Goal: Task Accomplishment & Management: Use online tool/utility

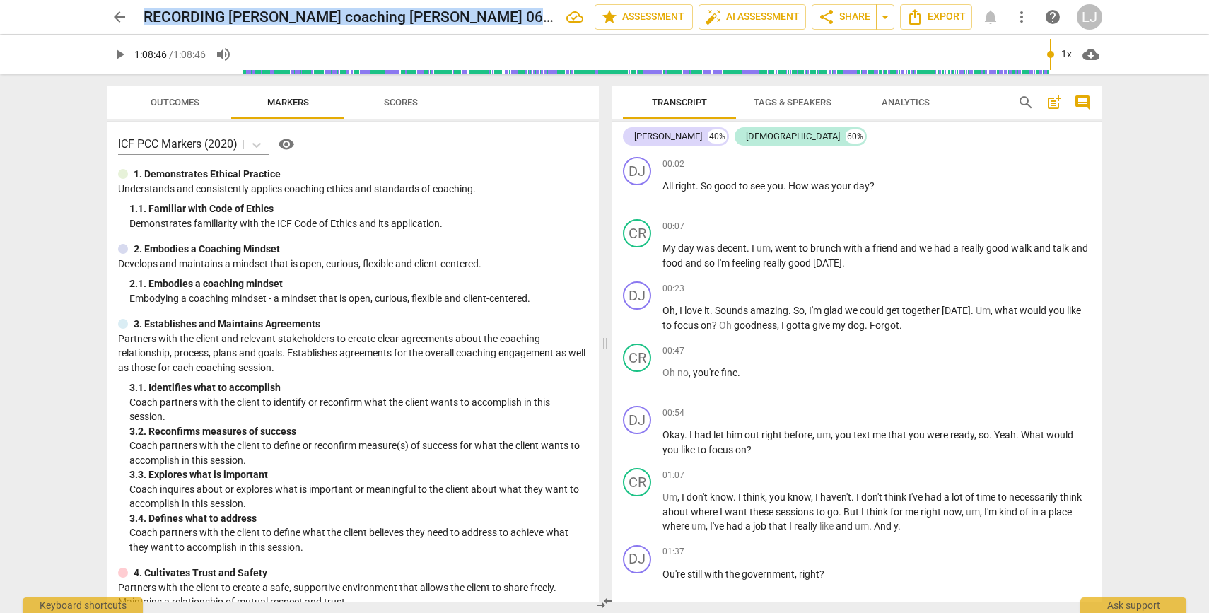
scroll to position [16178, 0]
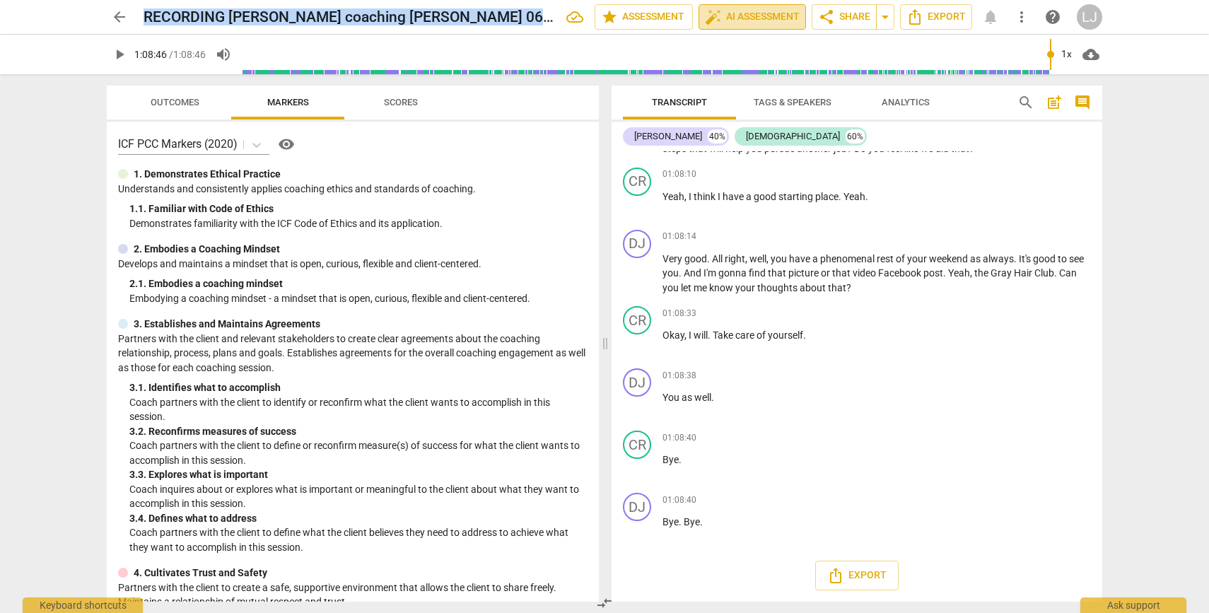
click at [752, 18] on span "auto_fix_high AI Assessment" at bounding box center [752, 16] width 95 height 17
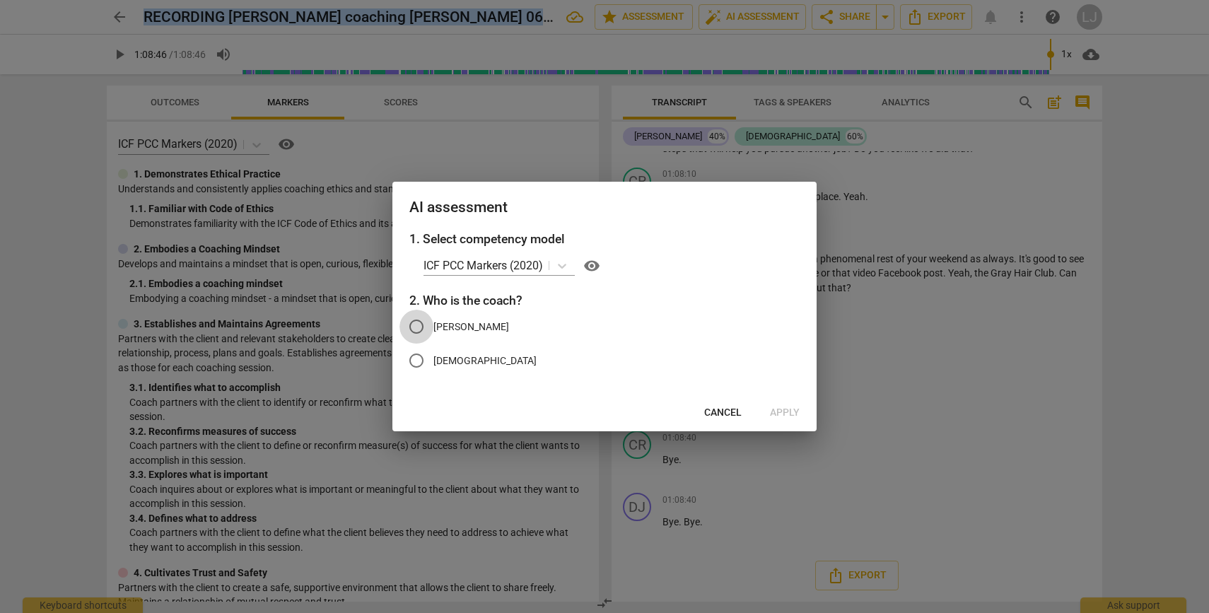
click at [420, 327] on input "[PERSON_NAME]" at bounding box center [416, 327] width 34 height 34
radio input "true"
click at [787, 409] on span "Apply" at bounding box center [785, 413] width 30 height 14
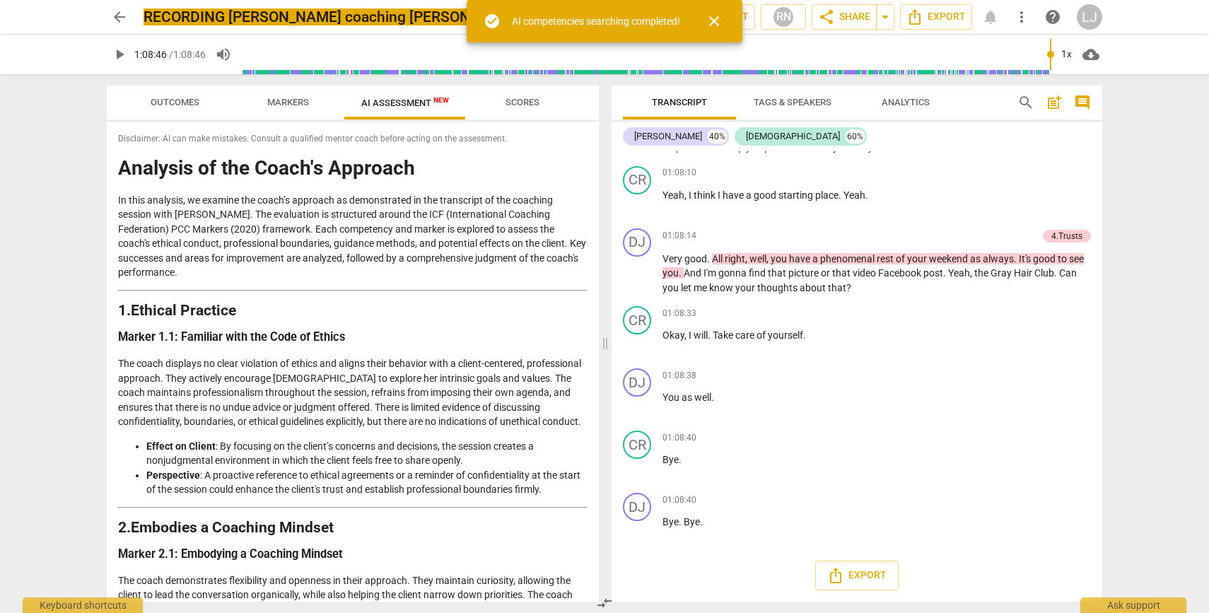
scroll to position [16204, 0]
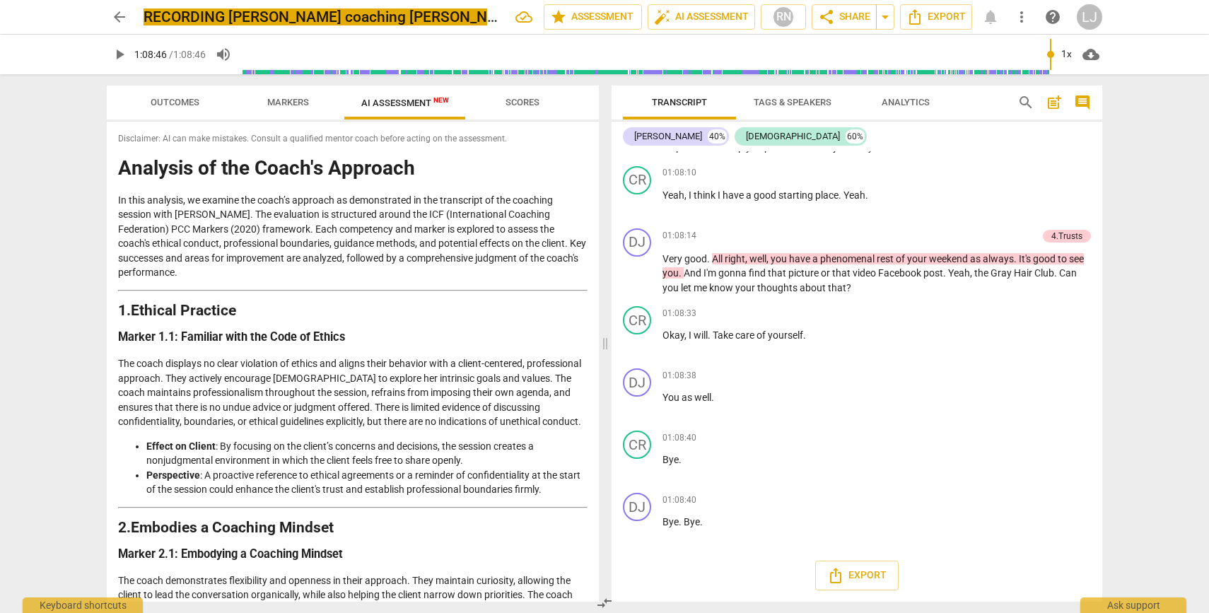
type input "4126"
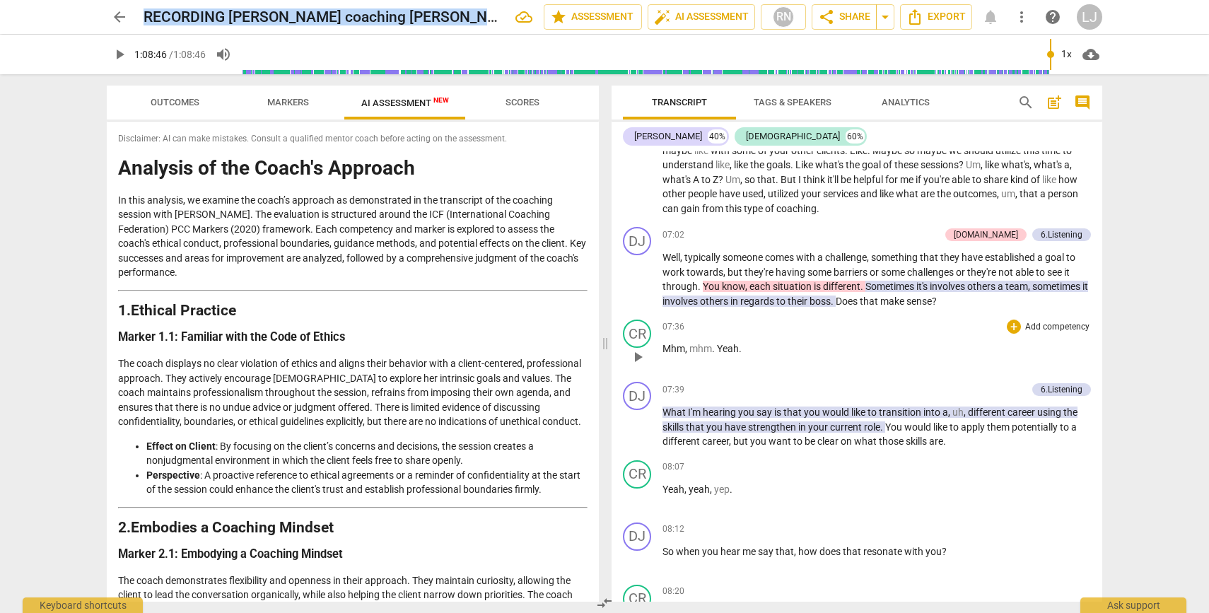
scroll to position [0, 0]
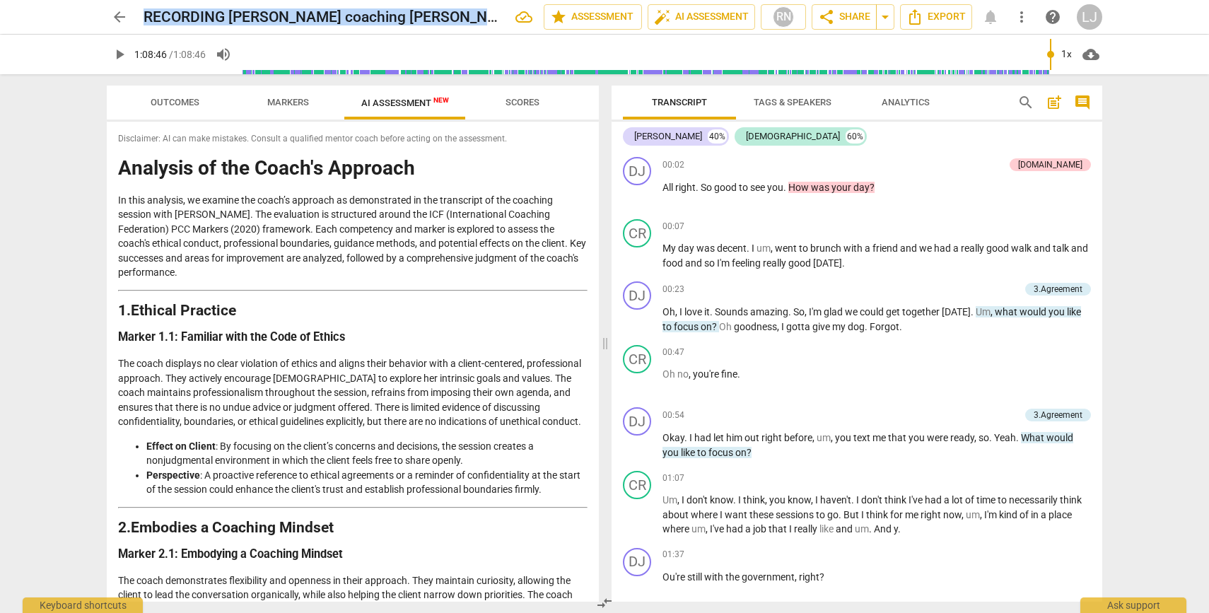
click at [122, 20] on span "arrow_back" at bounding box center [119, 16] width 17 height 17
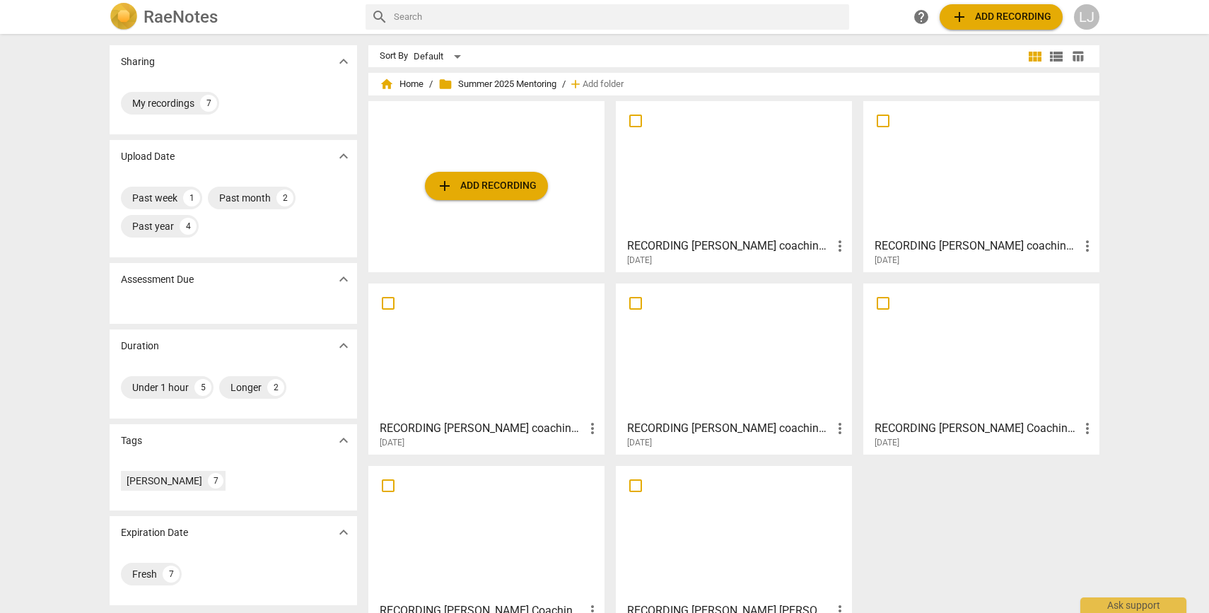
click at [754, 185] on div at bounding box center [734, 168] width 226 height 125
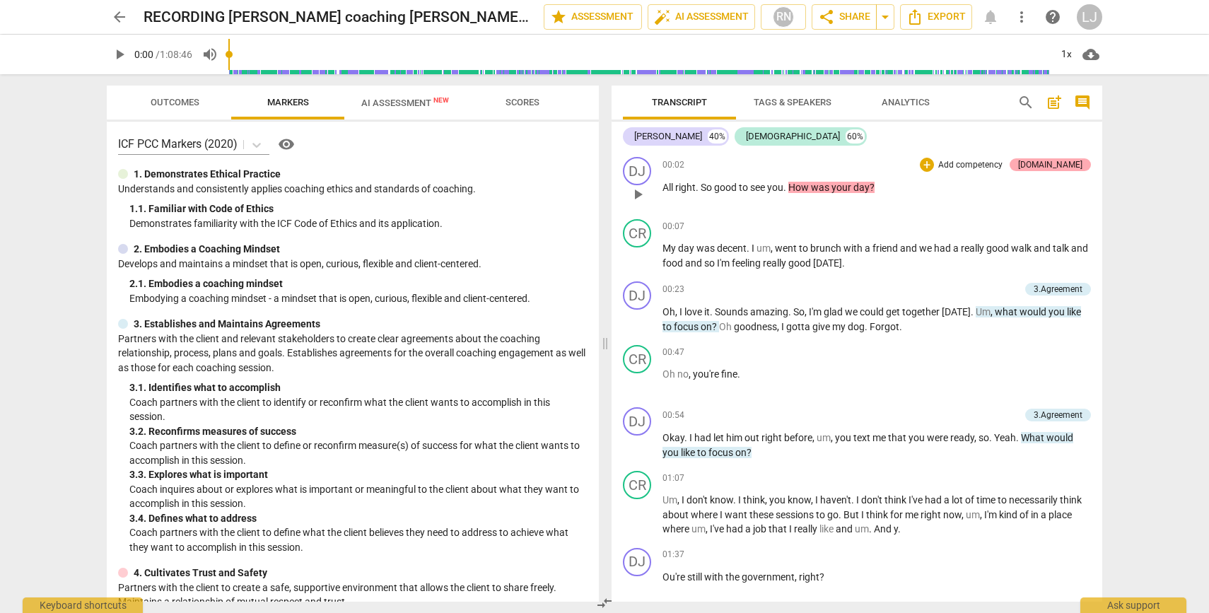
click at [1072, 170] on div "[DOMAIN_NAME]" at bounding box center [1050, 164] width 64 height 13
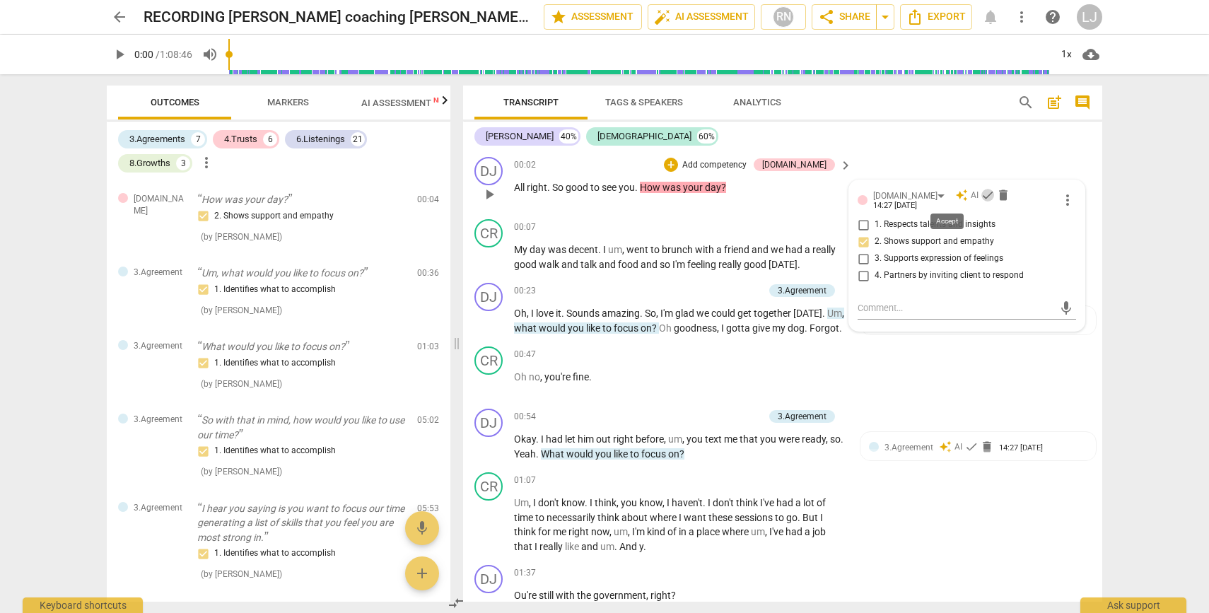
click at [980, 201] on span "check" at bounding box center [987, 195] width 14 height 14
click at [1148, 234] on div "arrow_back RECORDING [PERSON_NAME] coaching [PERSON_NAME] 06 20 25 Saved edit s…" at bounding box center [604, 306] width 1209 height 613
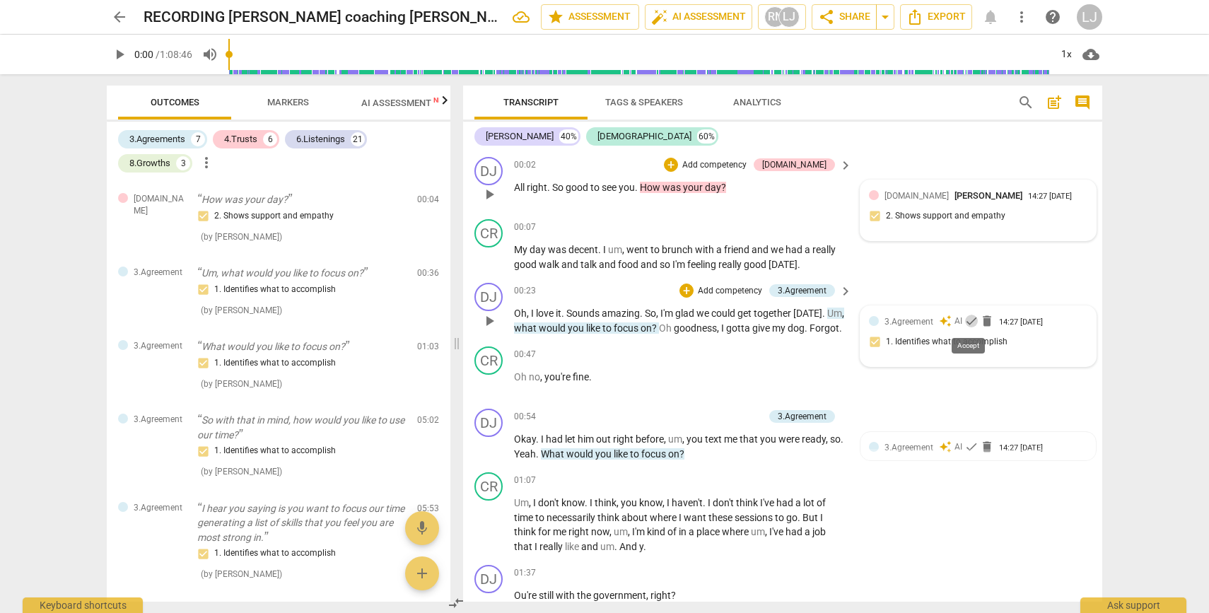
click at [969, 320] on span "check" at bounding box center [971, 321] width 14 height 14
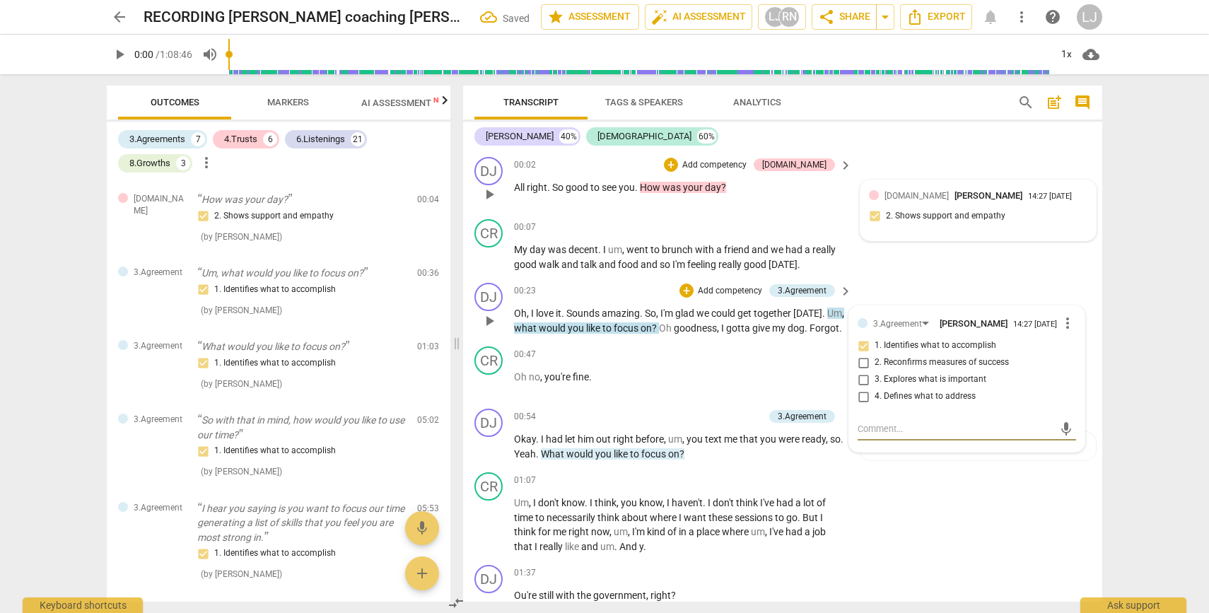
click at [1110, 293] on div "Transcript Tags & Speakers Analytics search post_add comment [PERSON_NAME] 40% …" at bounding box center [785, 343] width 656 height 539
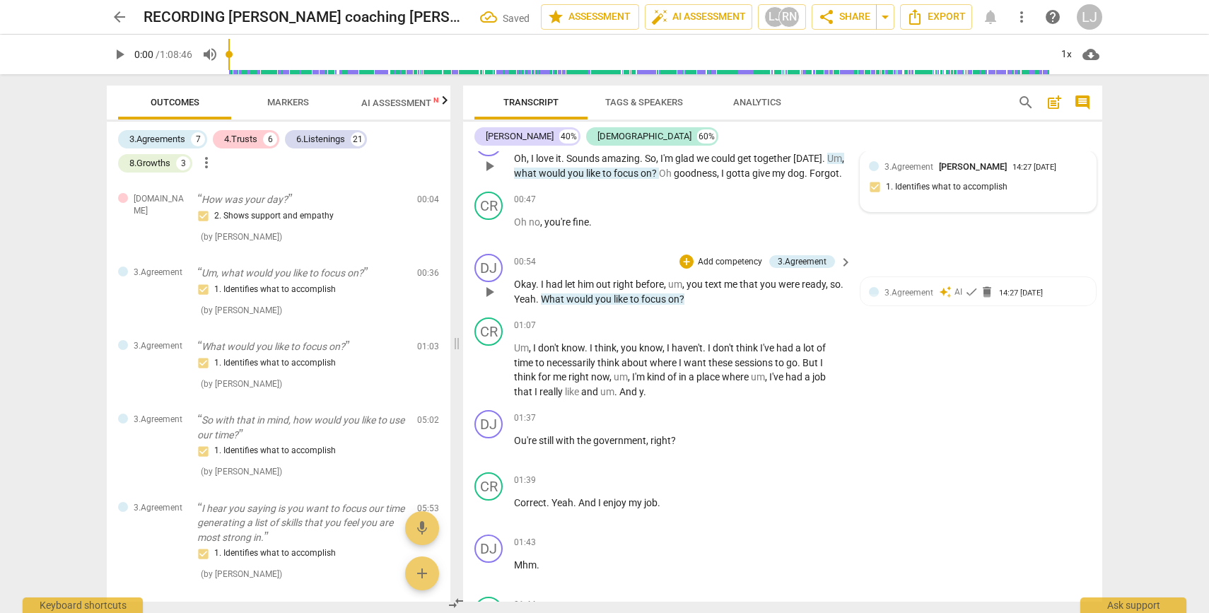
scroll to position [169, 0]
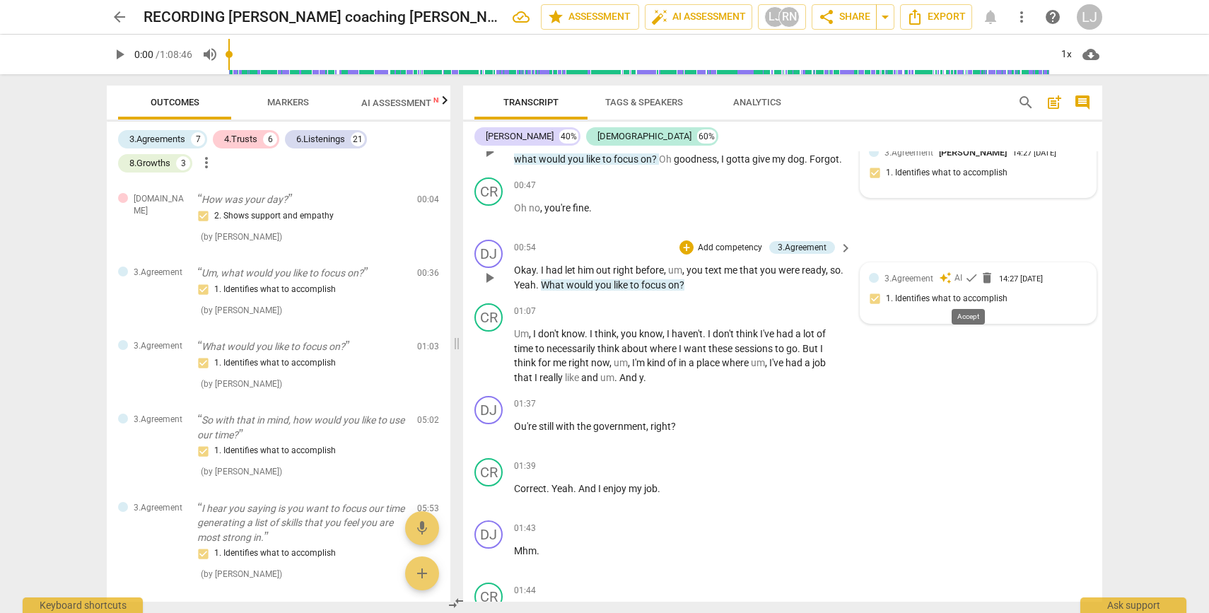
click at [968, 285] on span "check" at bounding box center [971, 278] width 14 height 14
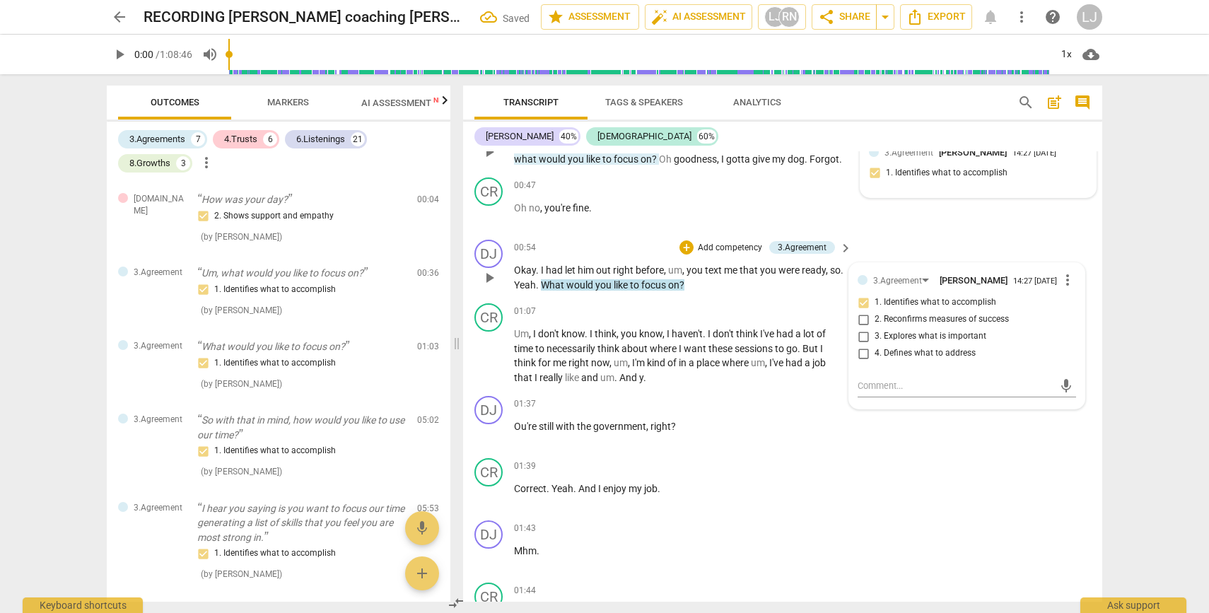
click at [1113, 319] on div "arrow_back RECORDING [PERSON_NAME] coaching [PERSON_NAME] 06 20 25 Saved edit s…" at bounding box center [604, 306] width 1209 height 613
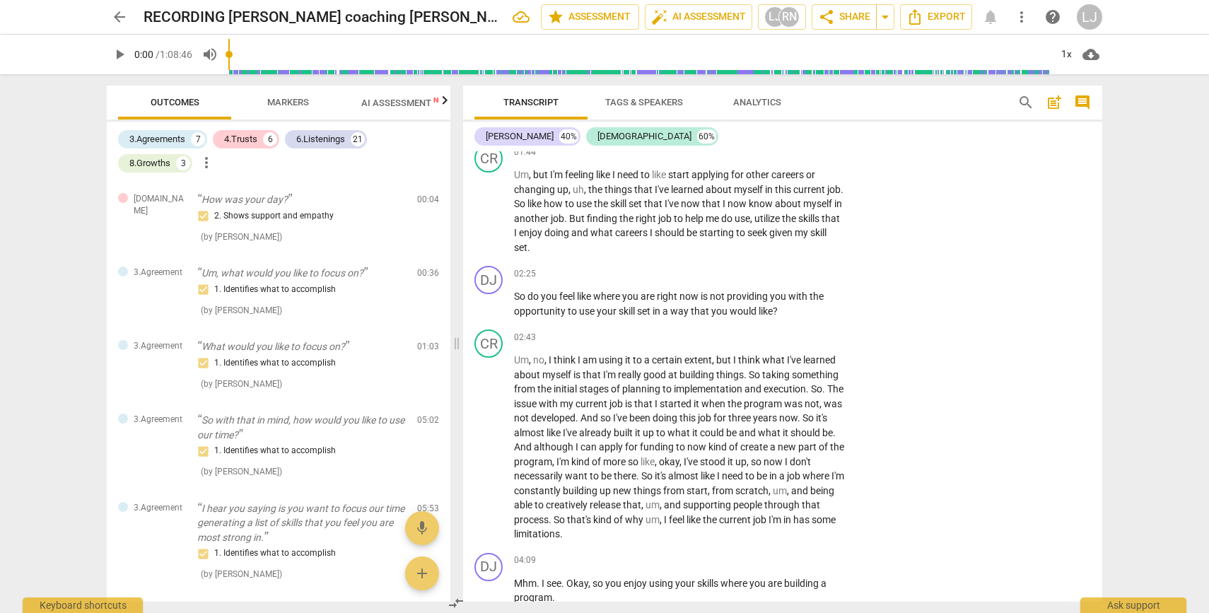
scroll to position [626, 0]
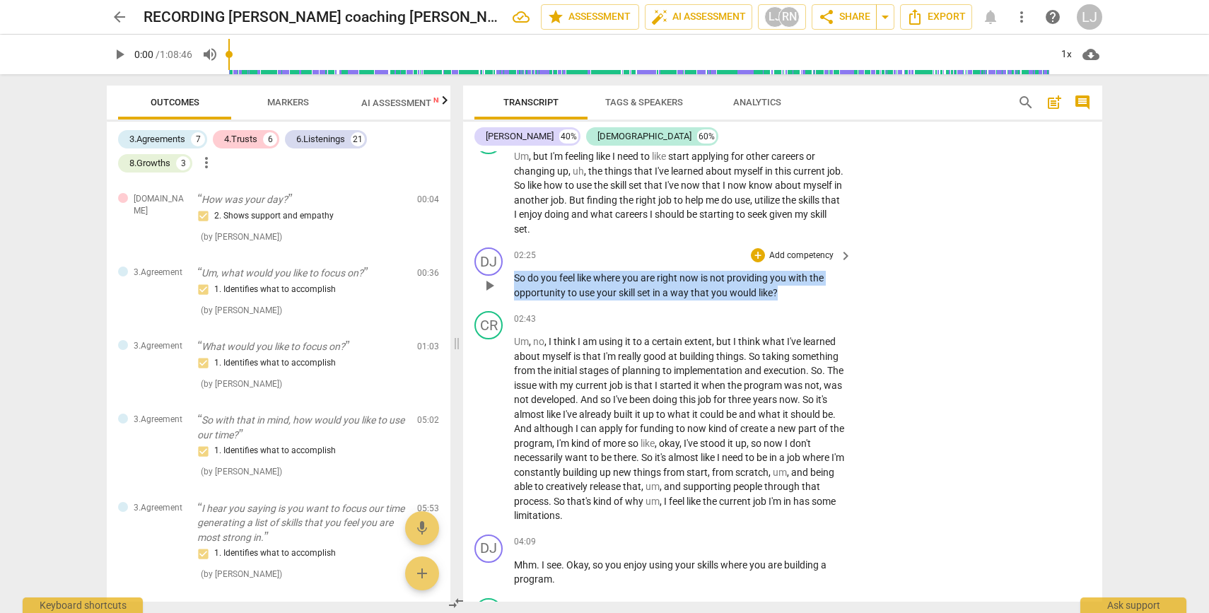
drag, startPoint x: 780, startPoint y: 310, endPoint x: 515, endPoint y: 298, distance: 265.3
click at [515, 298] on p "So do you feel like where you are right now is not providing you with the oppor…" at bounding box center [679, 285] width 331 height 29
click at [793, 287] on div "+" at bounding box center [791, 289] width 14 height 14
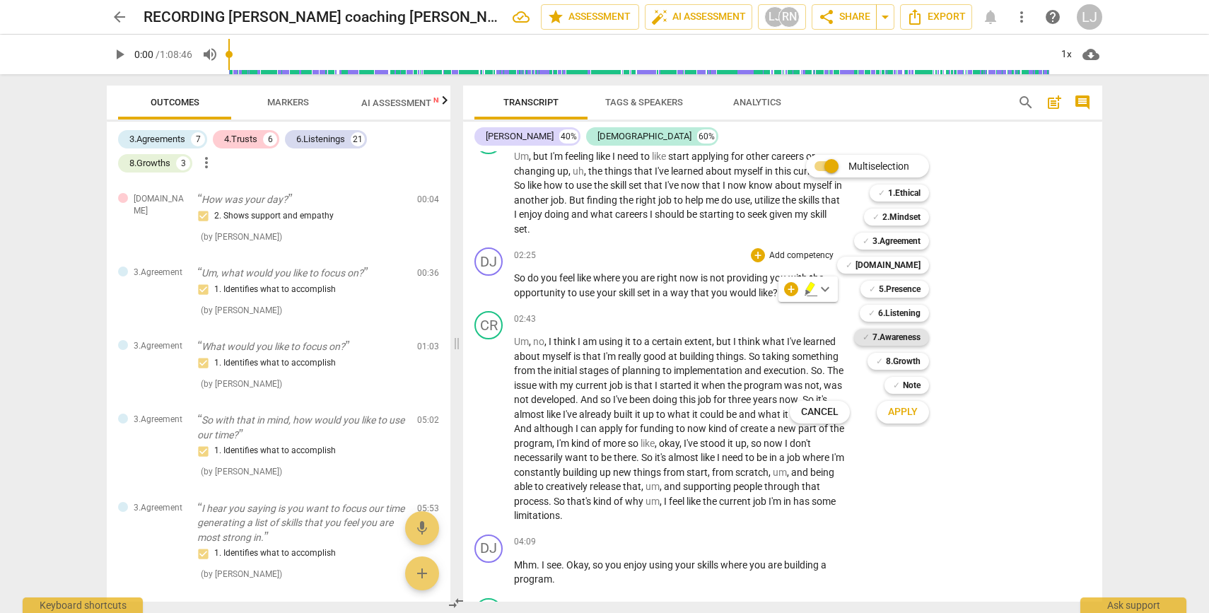
click at [905, 336] on b "7.Awareness" at bounding box center [896, 337] width 48 height 17
click at [910, 412] on span "Apply" at bounding box center [903, 412] width 30 height 14
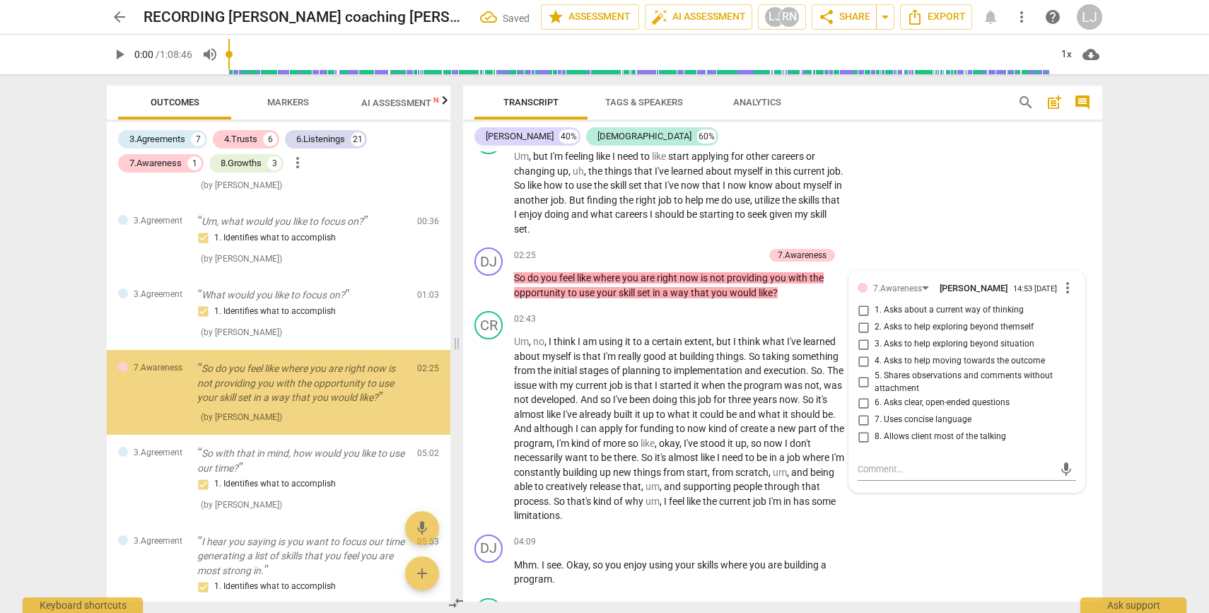
scroll to position [52, 0]
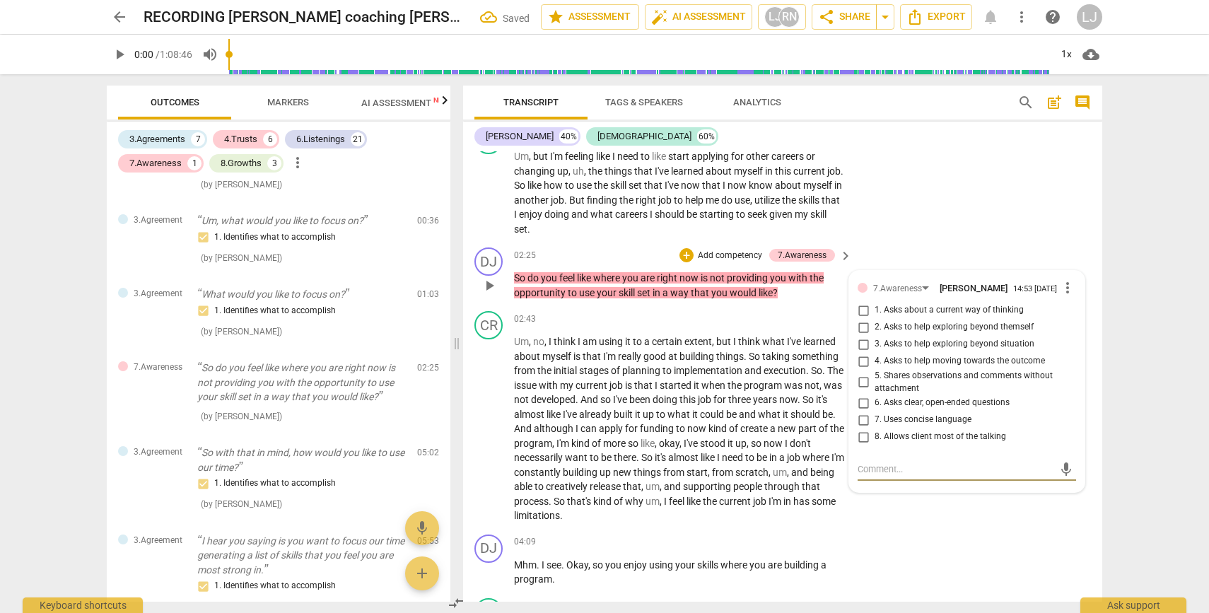
click at [861, 411] on input "6. Asks clear, open-ended questions" at bounding box center [863, 402] width 23 height 17
checkbox input "true"
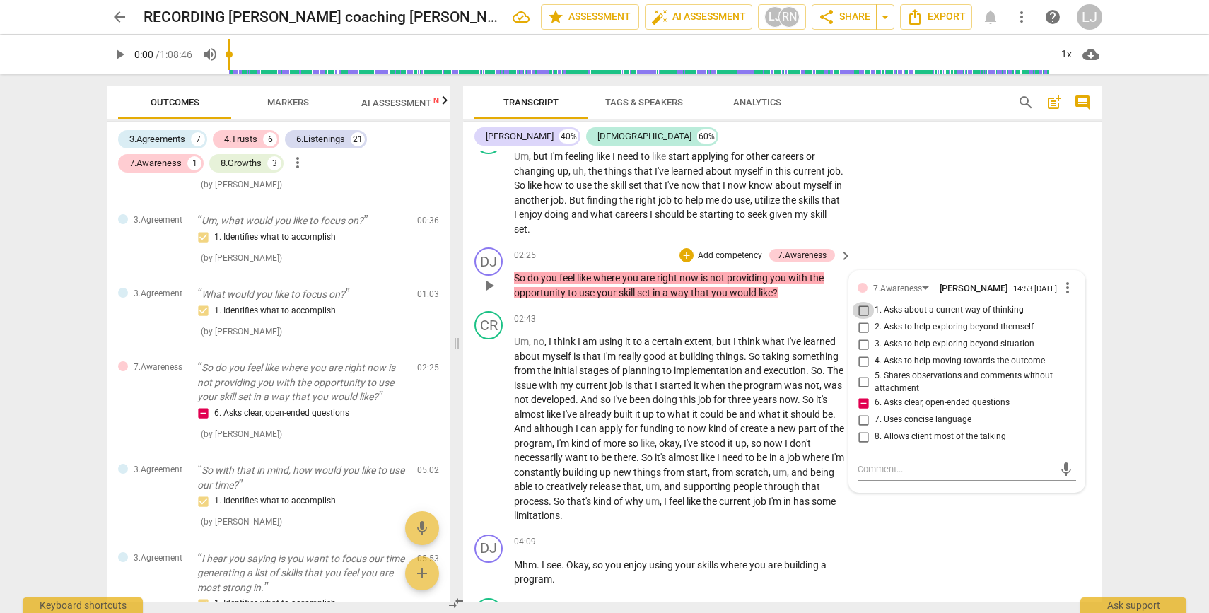
click at [863, 319] on input "1. Asks about a current way of thinking" at bounding box center [863, 310] width 23 height 17
checkbox input "true"
click at [1120, 317] on div "arrow_back RECORDING [PERSON_NAME] coaching [PERSON_NAME] 06 20 25 edit star As…" at bounding box center [604, 306] width 1209 height 613
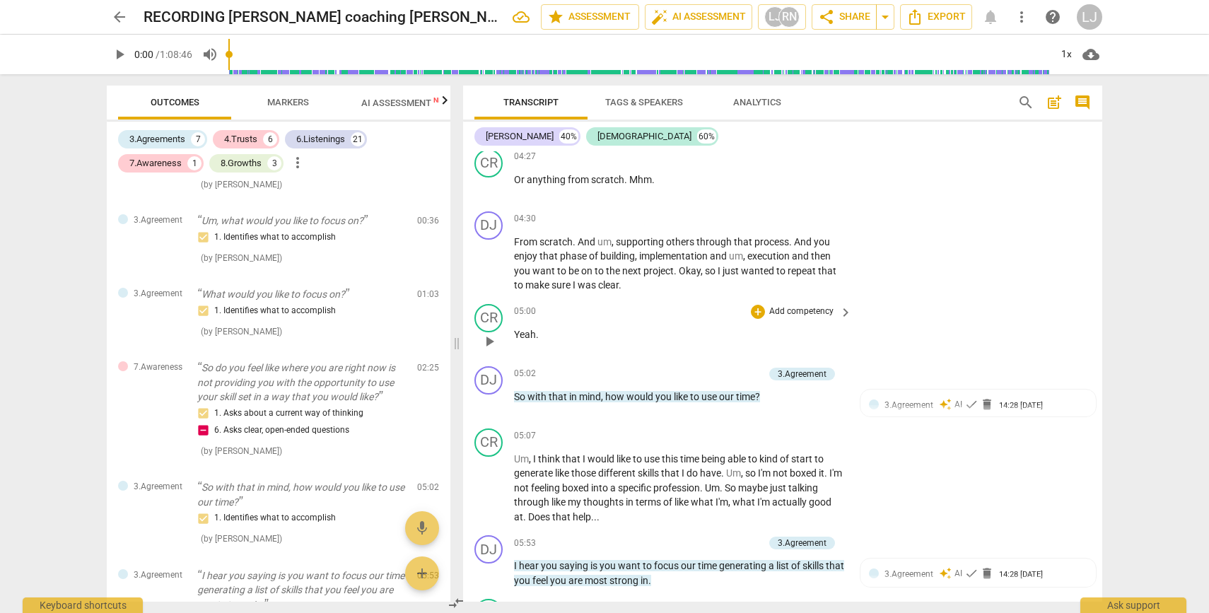
scroll to position [1083, 0]
